Goal: Information Seeking & Learning: Learn about a topic

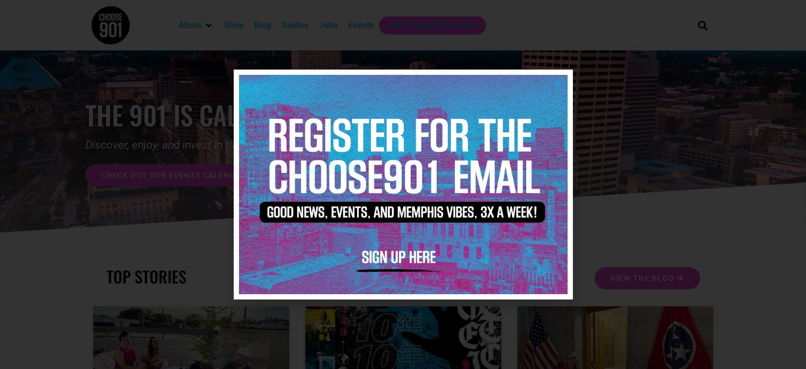
click at [690, 271] on div at bounding box center [403, 184] width 806 height 369
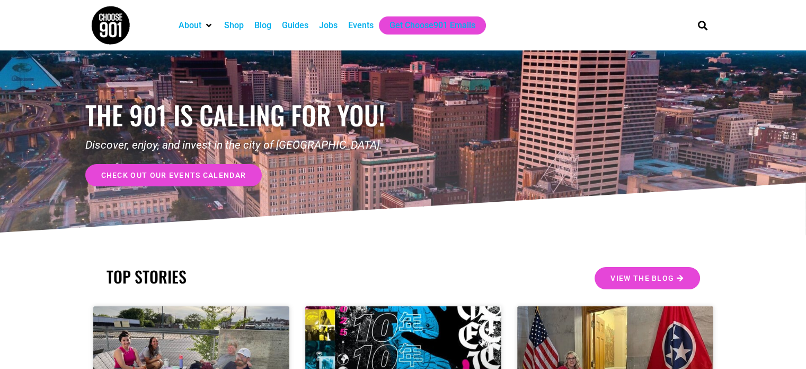
click at [333, 25] on div "Jobs" at bounding box center [328, 25] width 19 height 13
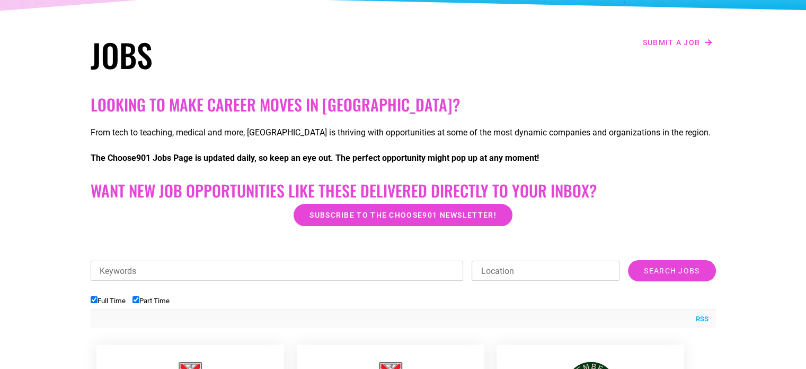
scroll to position [159, 0]
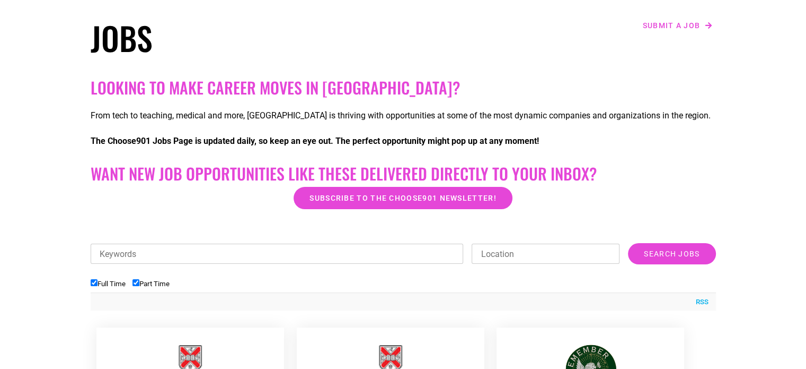
click at [91, 282] on input "Full Time" at bounding box center [94, 282] width 7 height 7
checkbox input "false"
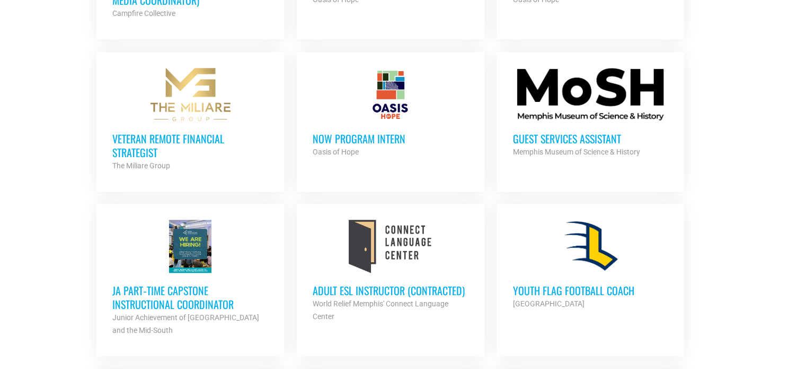
scroll to position [636, 0]
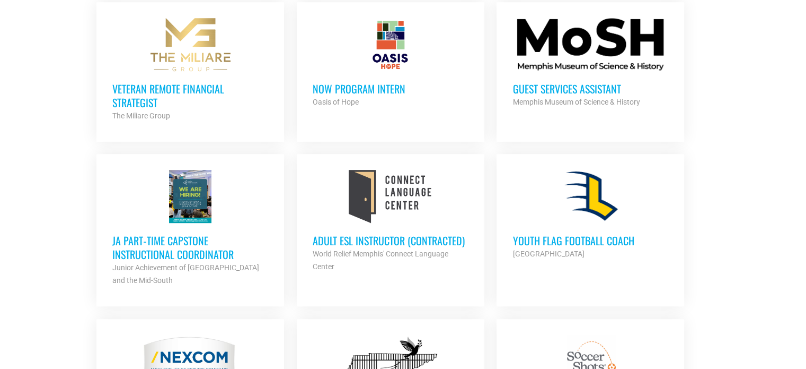
click at [179, 250] on h3 "JA Part‐time Capstone Instructional Coordinator" at bounding box center [190, 247] width 156 height 28
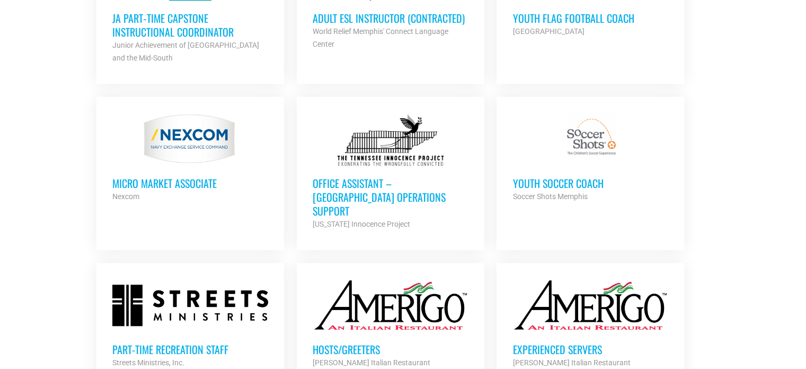
scroll to position [901, 0]
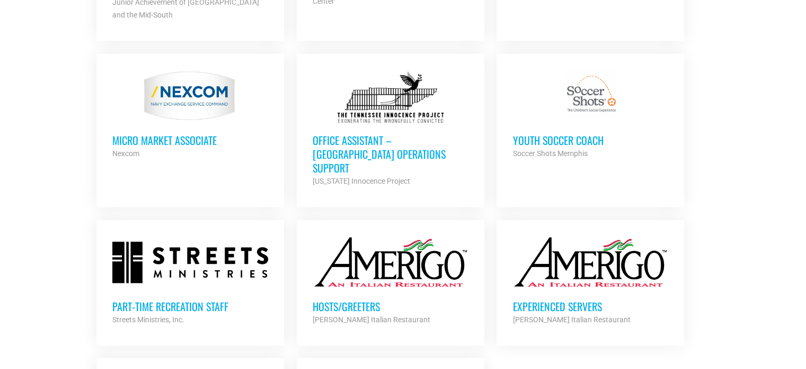
click at [370, 142] on h3 "Office Assistant – Memphis Operations Support" at bounding box center [391, 153] width 156 height 41
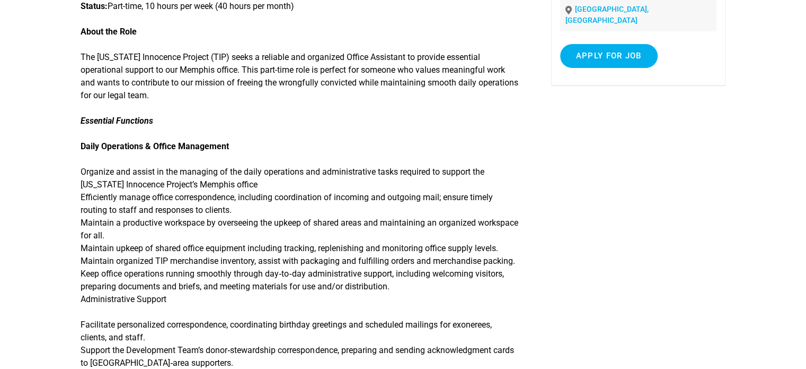
scroll to position [106, 0]
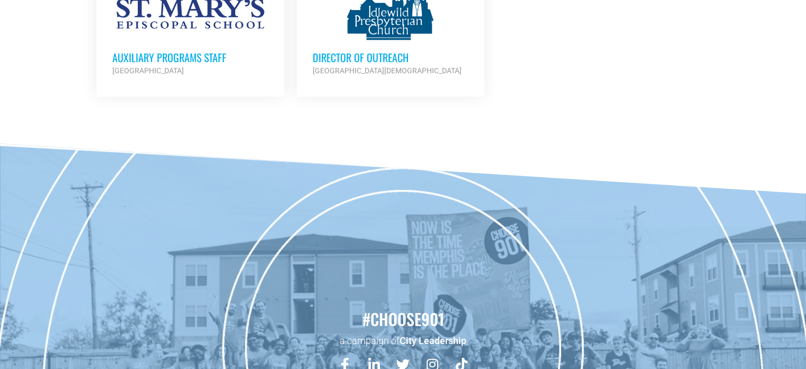
scroll to position [1113, 0]
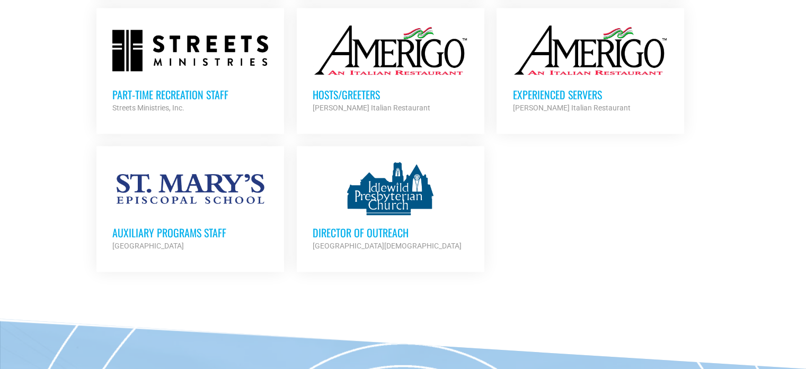
click at [188, 175] on div at bounding box center [190, 188] width 156 height 53
